Goal: Book appointment/travel/reservation

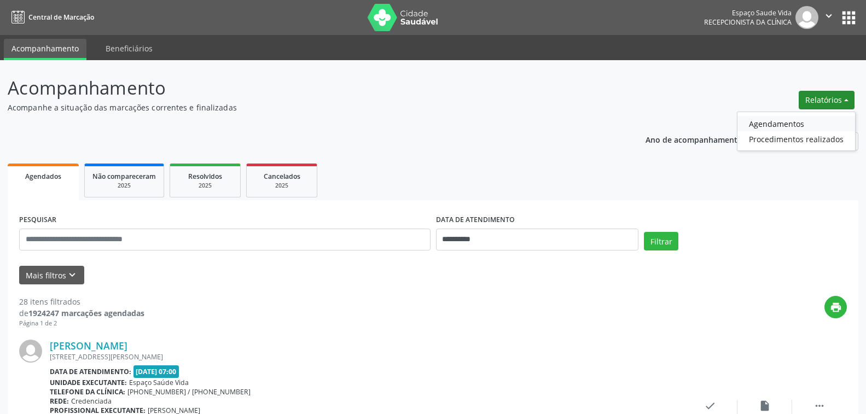
click at [796, 123] on link "Agendamentos" at bounding box center [796, 123] width 118 height 15
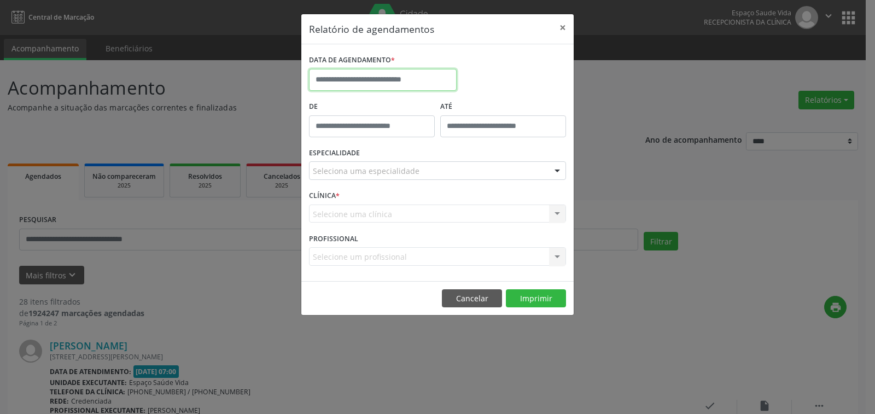
click at [420, 83] on input "text" at bounding box center [383, 80] width 148 height 22
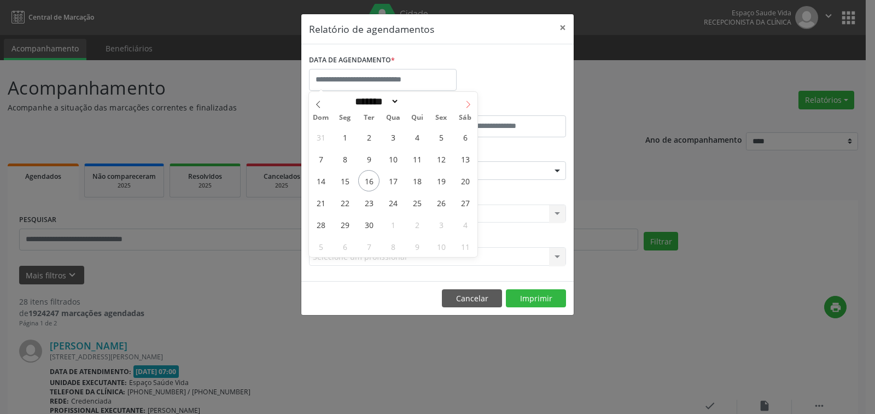
click at [467, 104] on icon at bounding box center [468, 105] width 8 height 8
select select "*"
click at [369, 181] on span "14" at bounding box center [368, 180] width 21 height 21
type input "**********"
click at [371, 183] on span "14" at bounding box center [368, 180] width 21 height 21
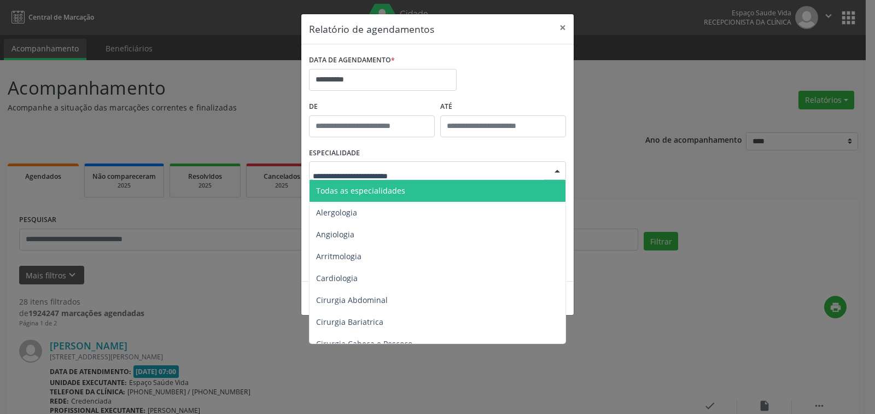
click at [446, 176] on div at bounding box center [437, 170] width 257 height 19
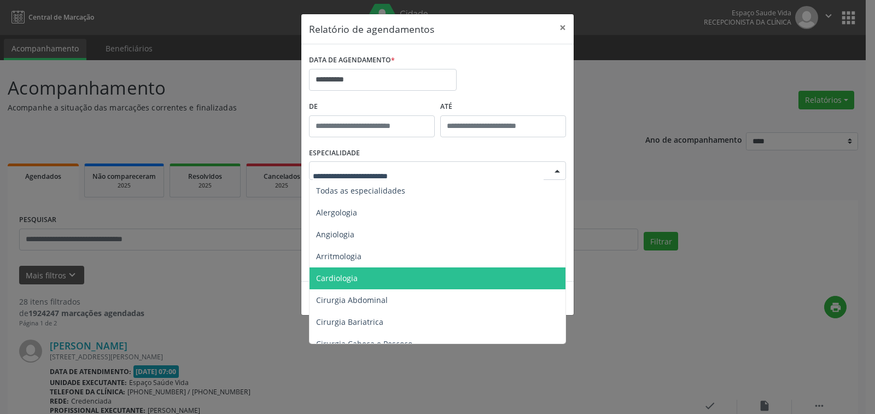
click at [393, 284] on span "Cardiologia" at bounding box center [439, 278] width 258 height 22
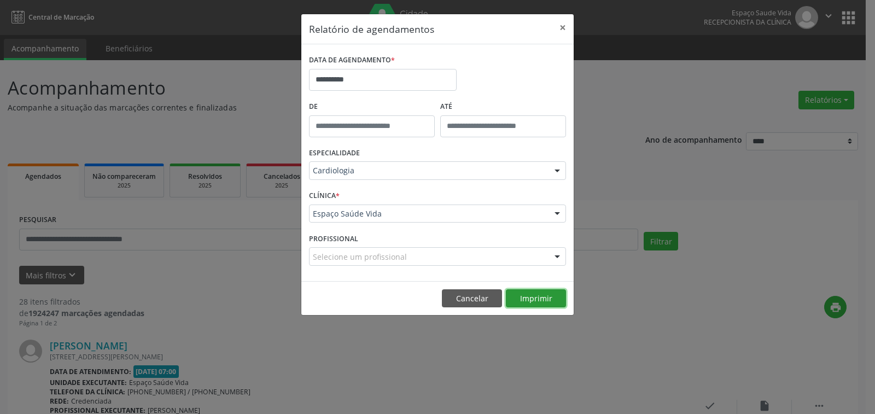
click at [539, 302] on button "Imprimir" at bounding box center [536, 298] width 60 height 19
click at [563, 28] on button "×" at bounding box center [563, 27] width 22 height 27
